Goal: Find contact information: Find phone number

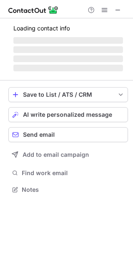
scroll to position [189, 133]
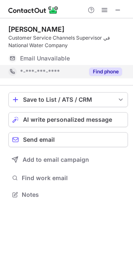
click at [108, 76] on button "Find phone" at bounding box center [105, 72] width 33 height 8
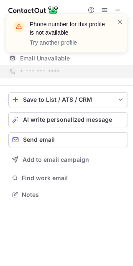
click at [124, 26] on div "Phone number for this profile is not available Try another profile" at bounding box center [66, 33] width 120 height 38
click at [120, 25] on span at bounding box center [120, 22] width 7 height 8
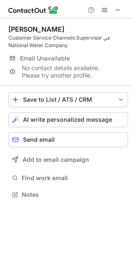
click at [119, 8] on div "Phone number for this profile is not available Try another profile" at bounding box center [67, 14] width 134 height 17
click at [118, 11] on span at bounding box center [117, 10] width 7 height 7
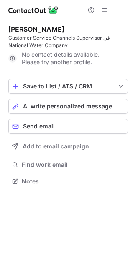
scroll to position [175, 133]
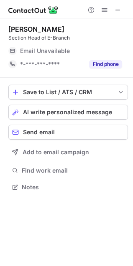
scroll to position [4, 4]
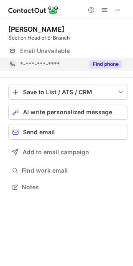
click at [100, 60] on button "Find phone" at bounding box center [105, 64] width 33 height 8
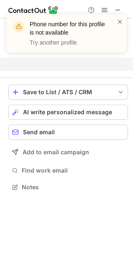
scroll to position [168, 133]
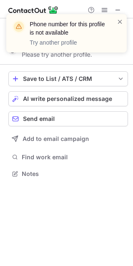
click at [118, 13] on div "Phone number for this profile is not available Try another profile" at bounding box center [67, 37] width 134 height 62
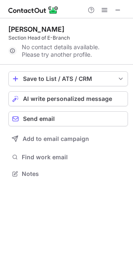
click at [119, 23] on span at bounding box center [120, 22] width 7 height 8
click at [117, 15] on div at bounding box center [66, 9] width 133 height 18
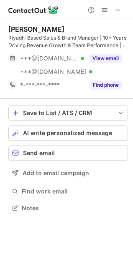
scroll to position [202, 133]
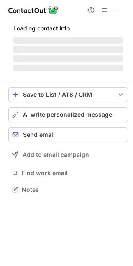
scroll to position [189, 133]
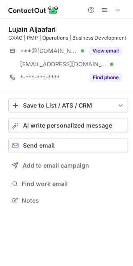
scroll to position [195, 133]
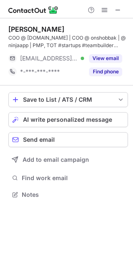
scroll to position [189, 133]
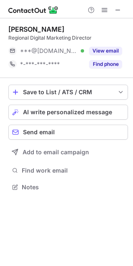
scroll to position [181, 133]
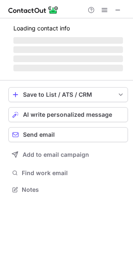
scroll to position [189, 133]
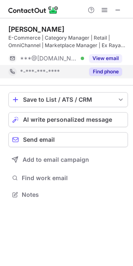
click at [100, 74] on button "Find phone" at bounding box center [105, 72] width 33 height 8
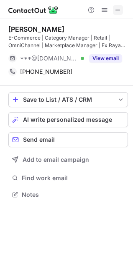
click at [117, 10] on span at bounding box center [117, 10] width 7 height 7
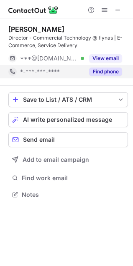
scroll to position [189, 133]
click at [94, 68] on button "Find phone" at bounding box center [105, 72] width 33 height 8
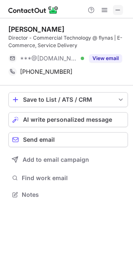
click at [116, 10] on span at bounding box center [117, 10] width 7 height 7
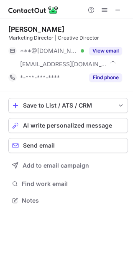
scroll to position [195, 133]
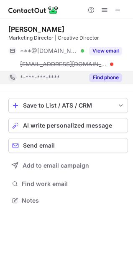
click at [99, 80] on button "Find phone" at bounding box center [105, 78] width 33 height 8
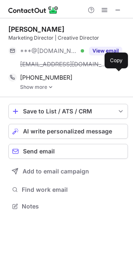
scroll to position [200, 133]
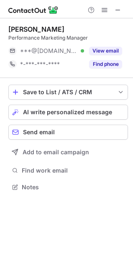
scroll to position [181, 133]
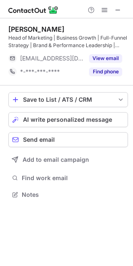
scroll to position [189, 133]
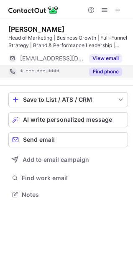
click at [96, 66] on div "Find phone" at bounding box center [103, 71] width 38 height 13
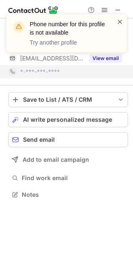
click at [122, 22] on span at bounding box center [120, 22] width 7 height 8
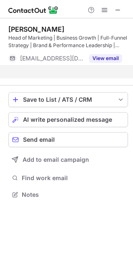
click at [118, 13] on div "Phone number for this profile is not available Try another profile" at bounding box center [67, 14] width 134 height 17
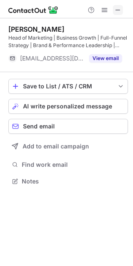
click at [118, 13] on span at bounding box center [117, 10] width 7 height 7
